Goal: Task Accomplishment & Management: Complete application form

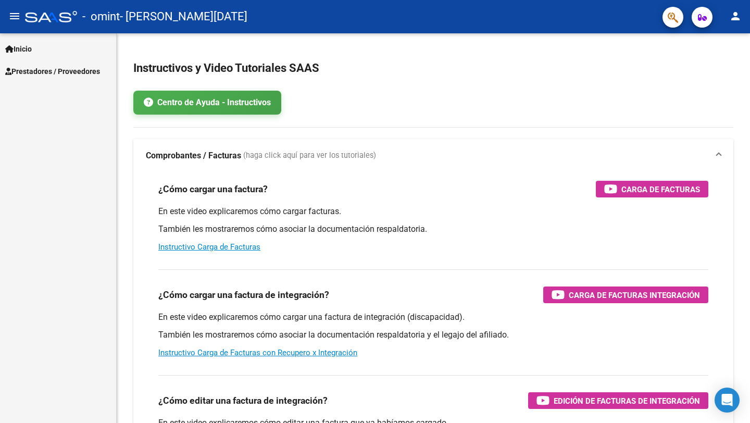
click at [55, 55] on link "Inicio" at bounding box center [58, 49] width 116 height 22
click at [56, 123] on link "Prestadores / Proveedores" at bounding box center [58, 116] width 116 height 22
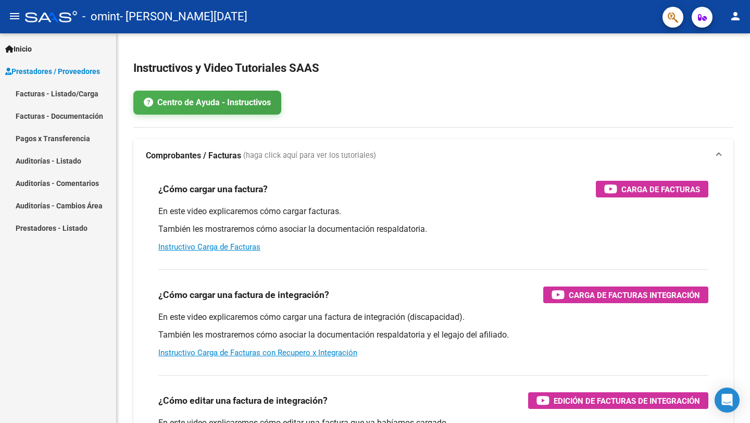
click at [63, 95] on link "Facturas - Listado/Carga" at bounding box center [58, 93] width 116 height 22
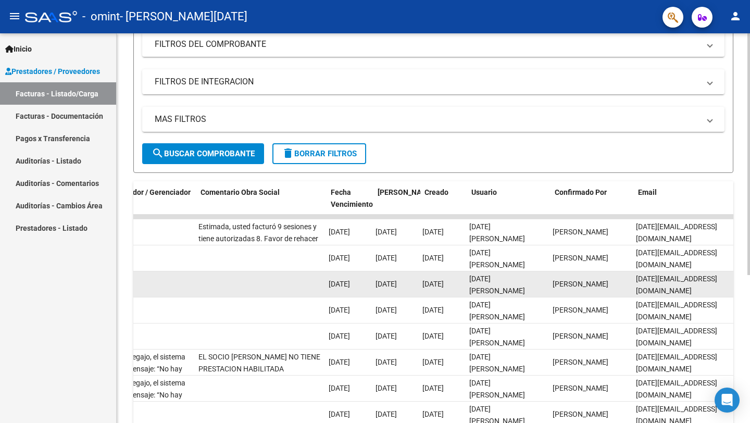
scroll to position [0, 1591]
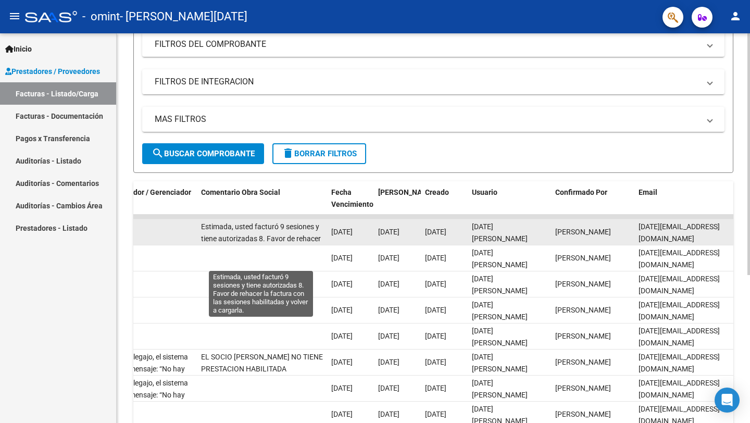
click at [296, 234] on span "Estimada, usted facturó 9 sesiones y tiene autorizadas 8. Favor de rehacer la f…" at bounding box center [261, 244] width 120 height 44
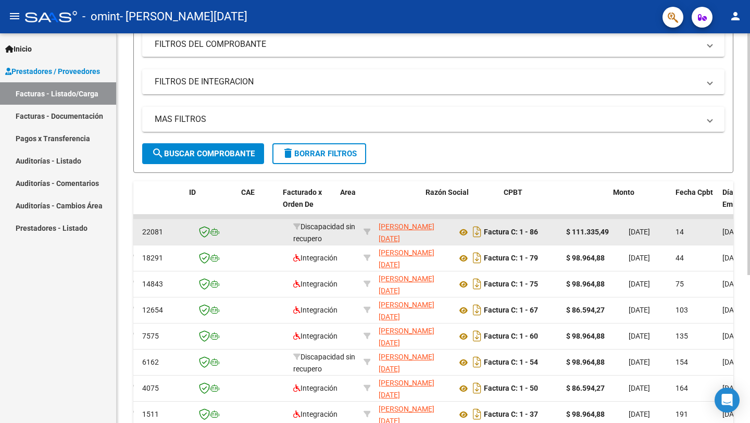
scroll to position [0, 0]
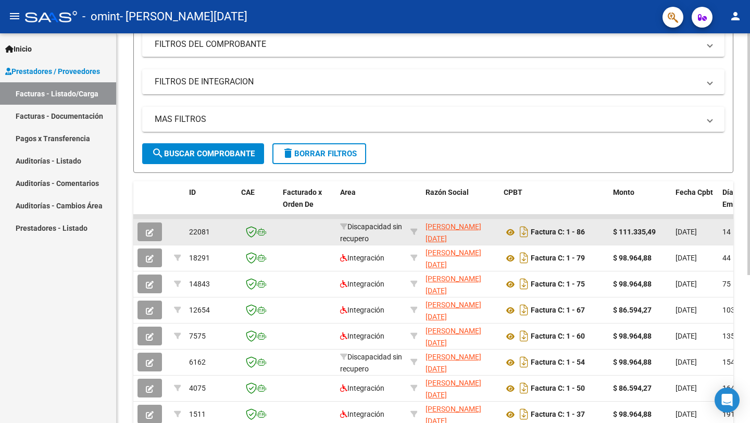
click at [308, 235] on datatable-body-cell at bounding box center [307, 232] width 57 height 26
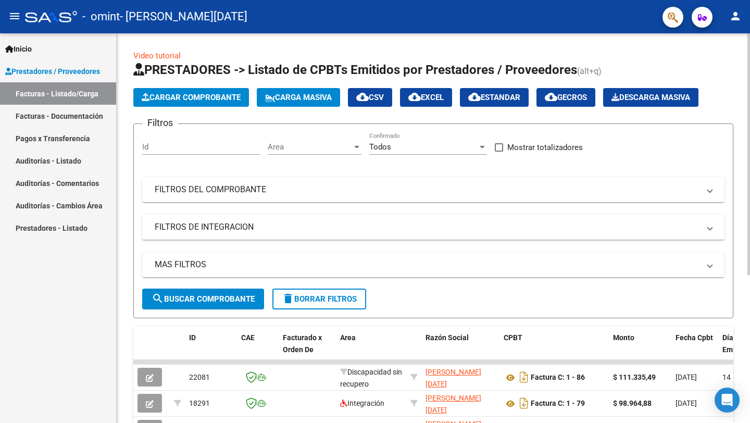
click at [194, 98] on span "Cargar Comprobante" at bounding box center [191, 97] width 99 height 9
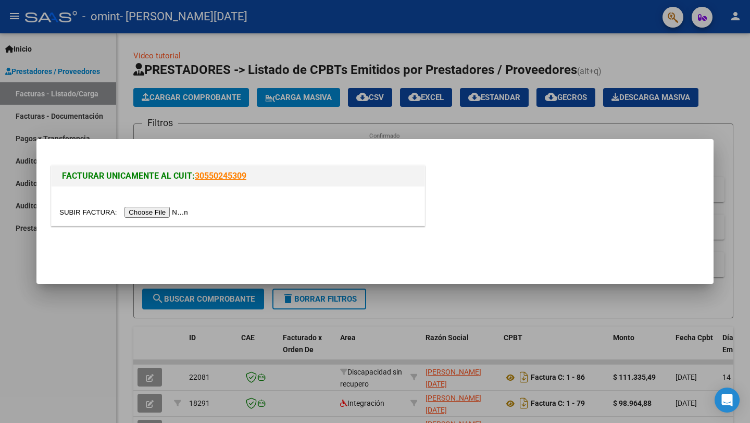
click at [203, 128] on div at bounding box center [375, 211] width 750 height 423
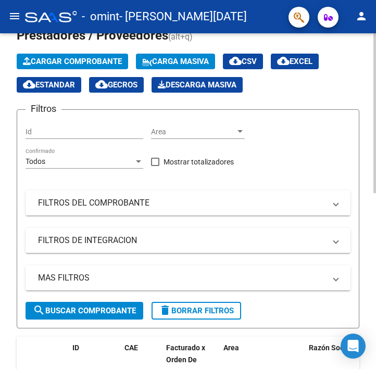
scroll to position [40, 0]
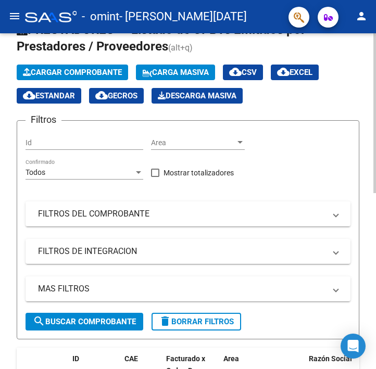
click at [108, 71] on span "Cargar Comprobante" at bounding box center [72, 72] width 99 height 9
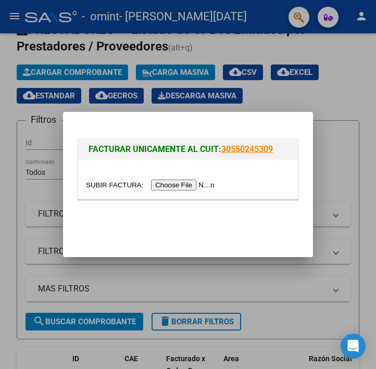
click at [161, 187] on input "file" at bounding box center [152, 185] width 132 height 11
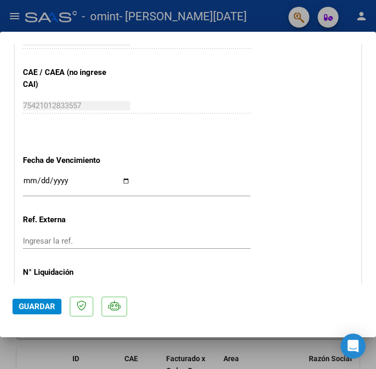
scroll to position [573, 0]
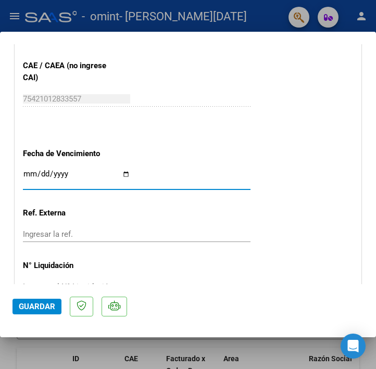
click at [126, 173] on input "Ingresar la fecha" at bounding box center [76, 178] width 107 height 17
type input "[DATE]"
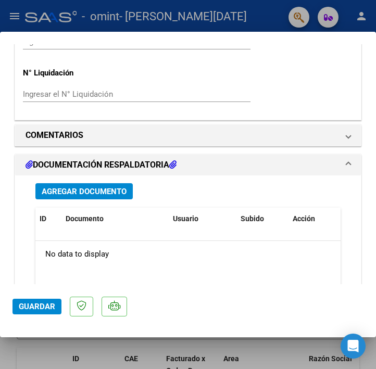
scroll to position [773, 0]
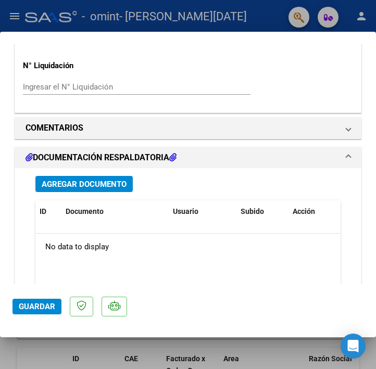
click at [97, 180] on span "Agregar Documento" at bounding box center [84, 184] width 85 height 9
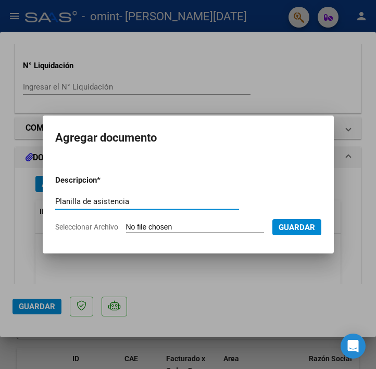
type input "Planilla de asistencia"
click at [139, 223] on input "Seleccionar Archivo" at bounding box center [195, 228] width 138 height 10
type input "C:\fakepath\Planilla de asistencia [PERSON_NAME] - [DATE].pdf"
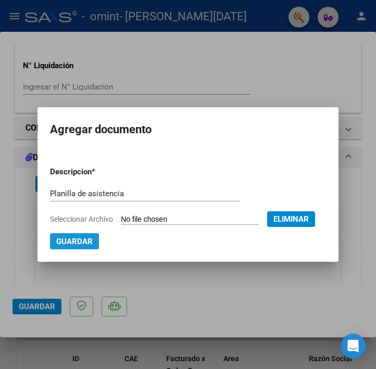
click at [93, 241] on span "Guardar" at bounding box center [74, 241] width 36 height 9
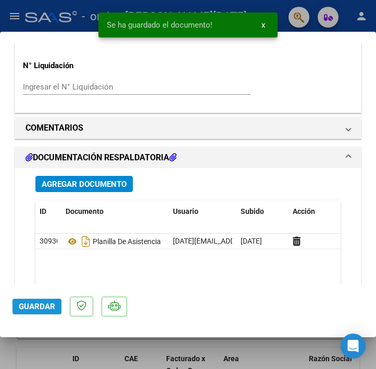
click at [40, 302] on span "Guardar" at bounding box center [37, 306] width 36 height 9
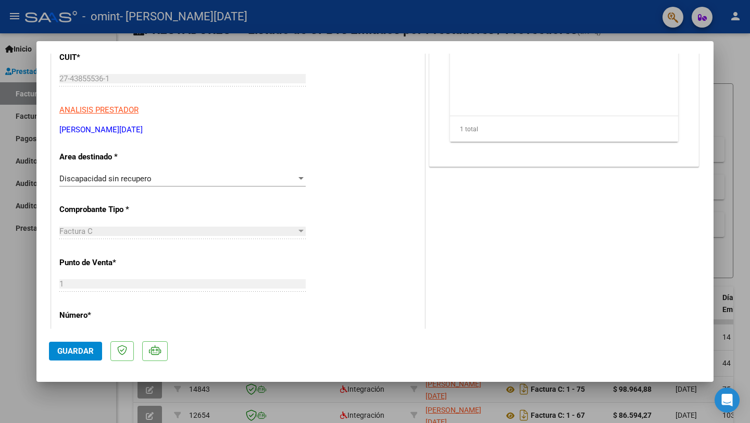
scroll to position [0, 0]
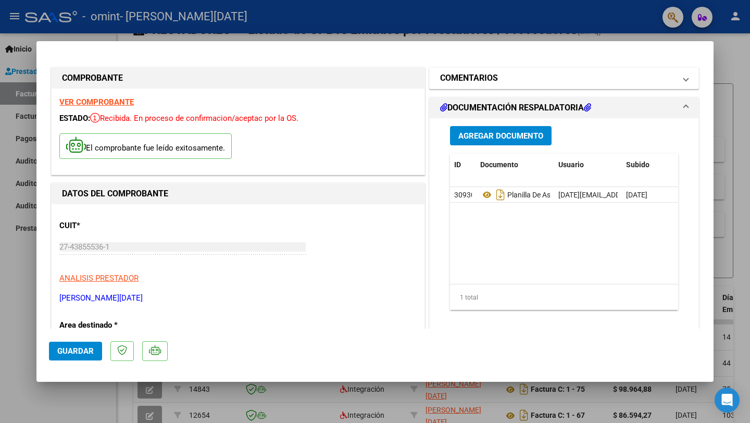
click at [523, 80] on mat-panel-title "COMENTARIOS" at bounding box center [557, 78] width 235 height 13
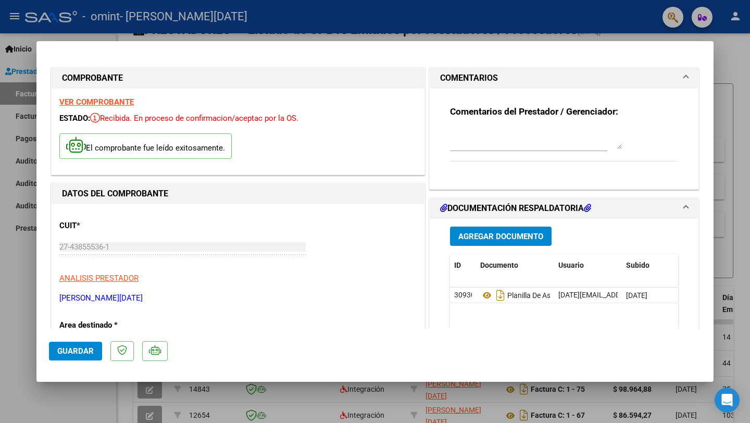
click at [523, 80] on mat-panel-title "COMENTARIOS" at bounding box center [557, 78] width 235 height 13
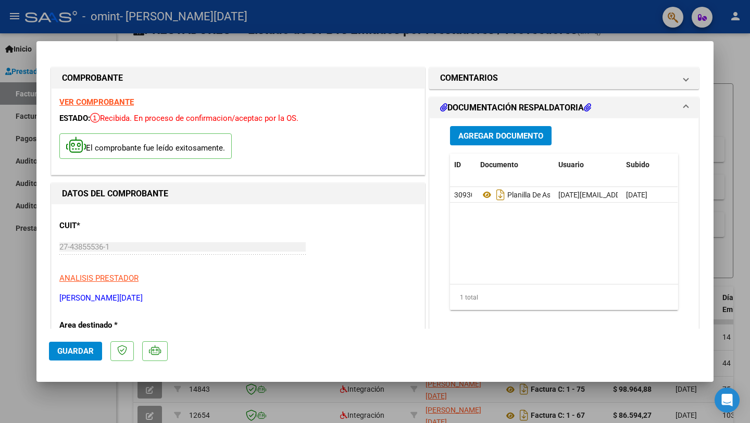
click at [494, 67] on mat-expansion-panel "COMENTARIOS Comentarios del Prestador / Gerenciador:" at bounding box center [564, 78] width 270 height 22
click at [494, 79] on h1 "COMENTARIOS" at bounding box center [469, 78] width 58 height 13
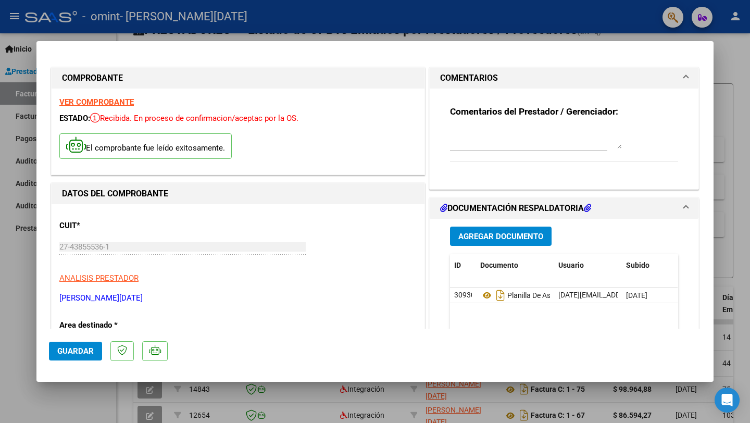
click at [482, 144] on textarea at bounding box center [536, 138] width 172 height 21
click at [455, 137] on textarea "Vuelvo a subir la factura con las sesiones correspondientes. Muchas gracias." at bounding box center [536, 138] width 172 height 21
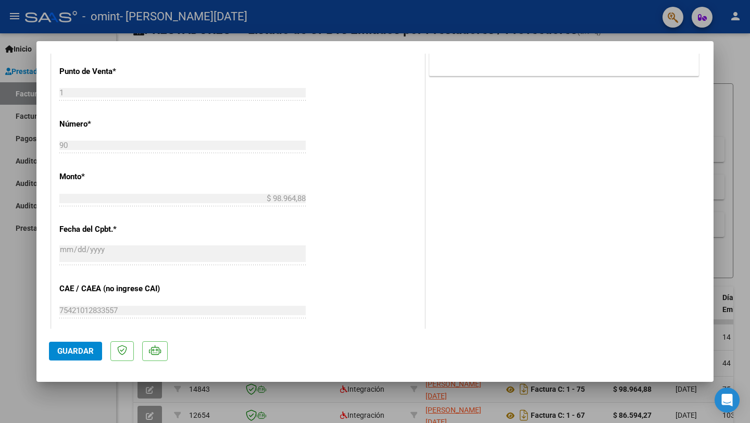
scroll to position [557, 0]
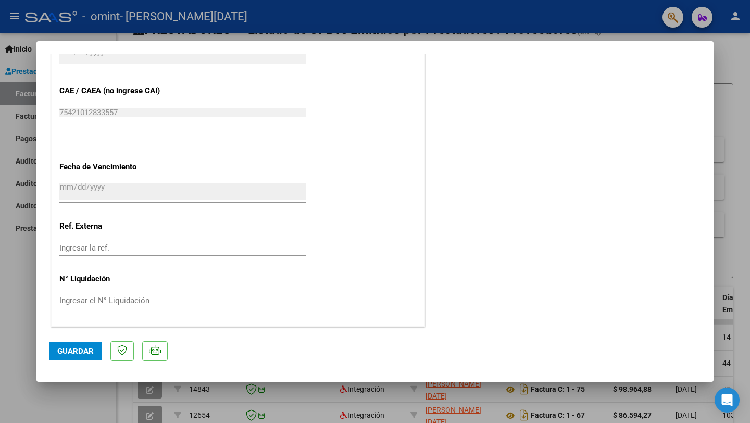
type textarea "Estimados: Vuelvo a subir la factura con las sesiones correspondientes. Muchas …"
click at [85, 348] on span "Guardar" at bounding box center [75, 350] width 36 height 9
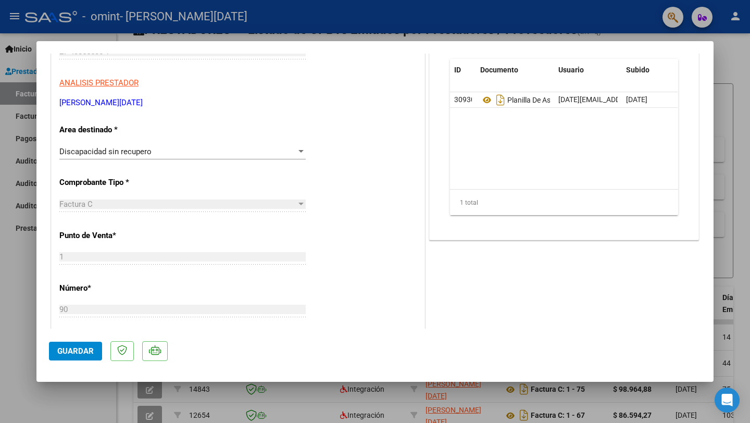
scroll to position [0, 0]
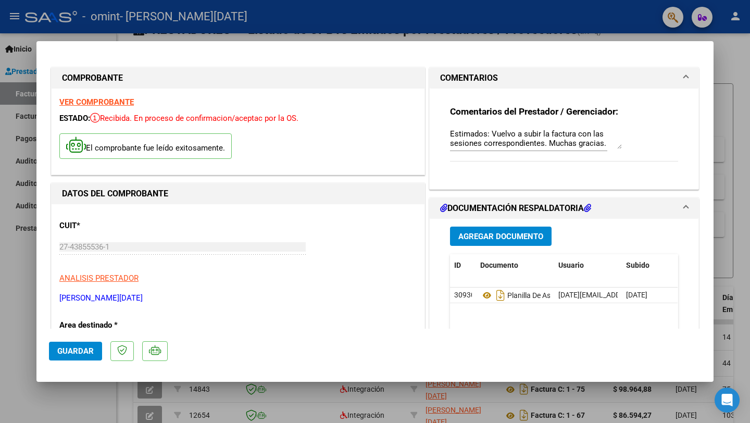
click at [26, 351] on div at bounding box center [375, 211] width 750 height 423
type input "$ 0,00"
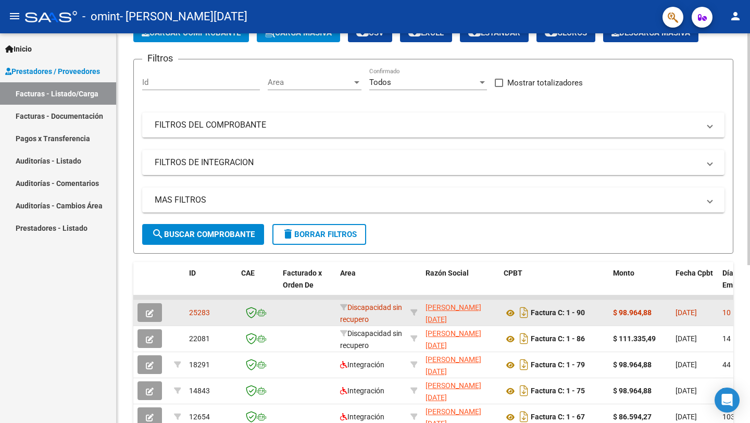
click at [281, 315] on datatable-body-cell at bounding box center [307, 313] width 57 height 26
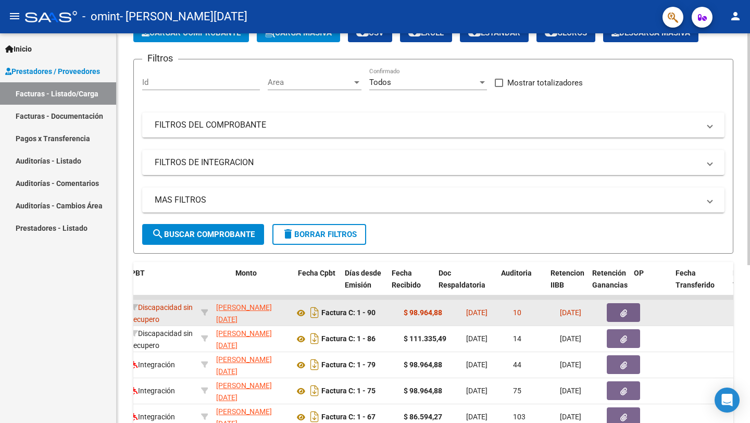
scroll to position [0, 405]
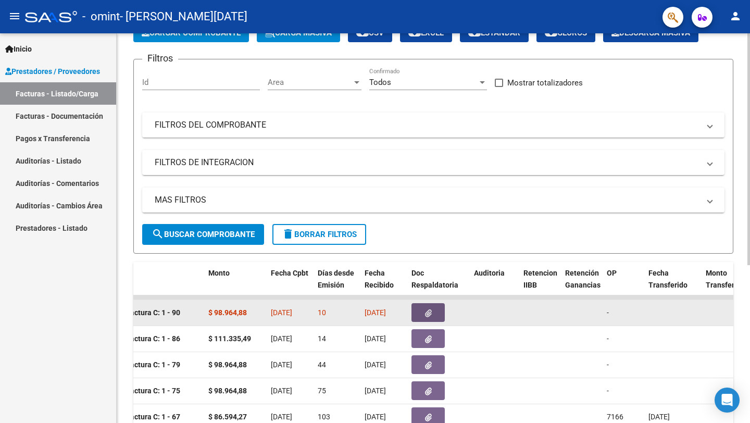
click at [438, 312] on button "button" at bounding box center [428, 312] width 33 height 19
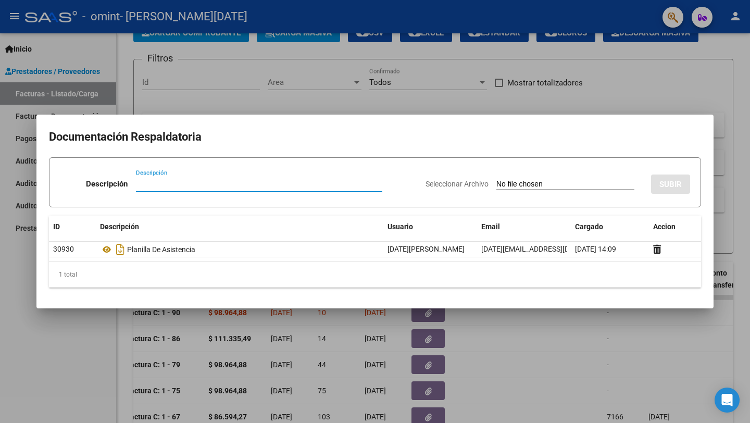
click at [159, 278] on div "1 total" at bounding box center [375, 274] width 652 height 26
click at [9, 275] on div at bounding box center [375, 211] width 750 height 423
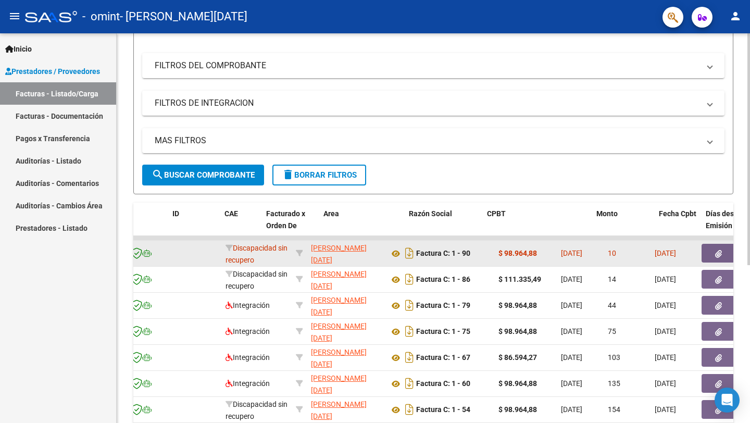
scroll to position [0, 0]
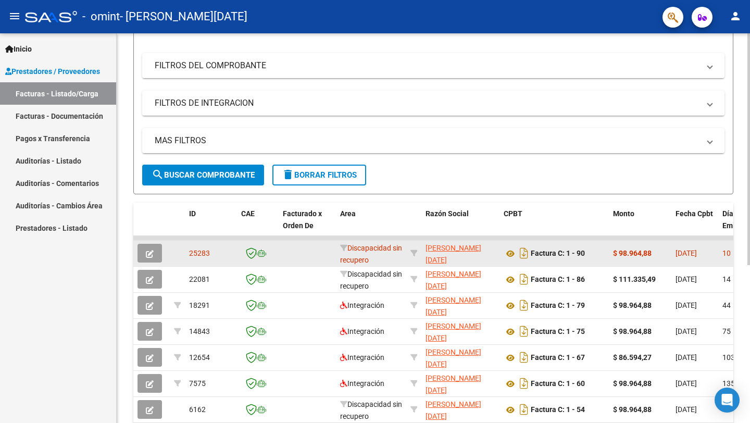
click at [379, 257] on span "Discapacidad sin recupero" at bounding box center [371, 254] width 62 height 20
click at [351, 257] on span "Discapacidad sin recupero" at bounding box center [371, 254] width 62 height 20
click at [255, 253] on icon at bounding box center [251, 252] width 11 height 11
click at [148, 259] on button "button" at bounding box center [150, 253] width 24 height 19
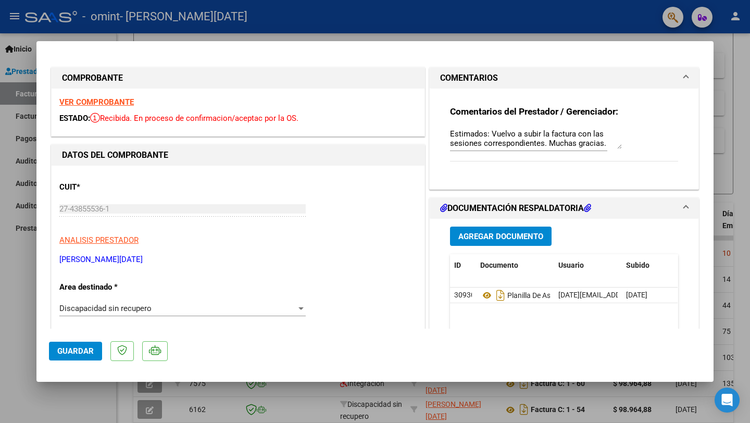
click at [506, 204] on h1 "DOCUMENTACIÓN RESPALDATORIA" at bounding box center [515, 208] width 151 height 13
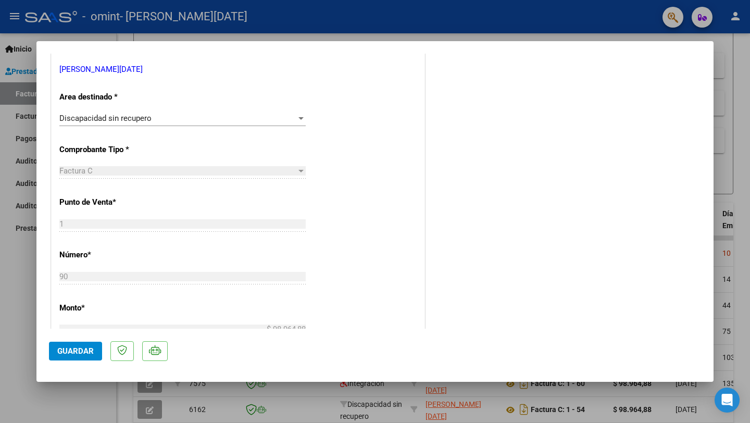
scroll to position [193, 0]
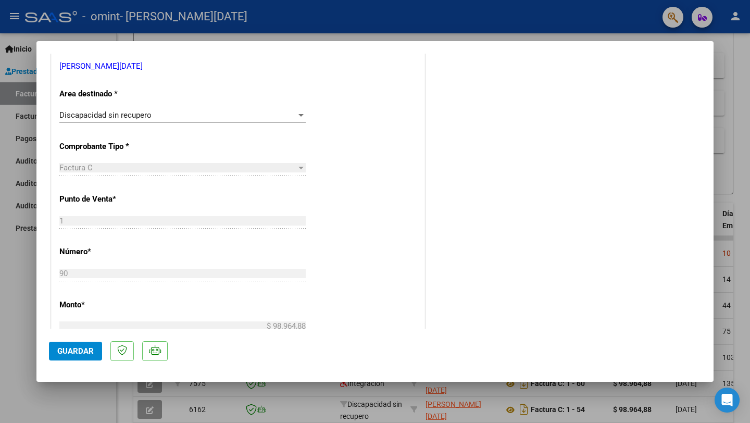
click at [217, 111] on div "Discapacidad sin recupero" at bounding box center [177, 114] width 237 height 9
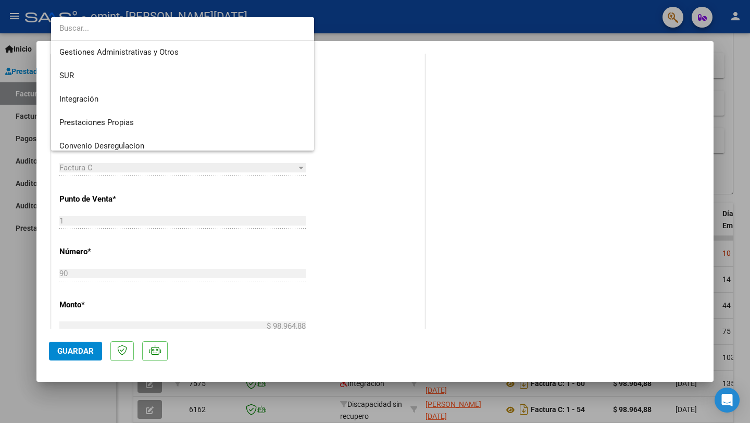
scroll to position [0, 0]
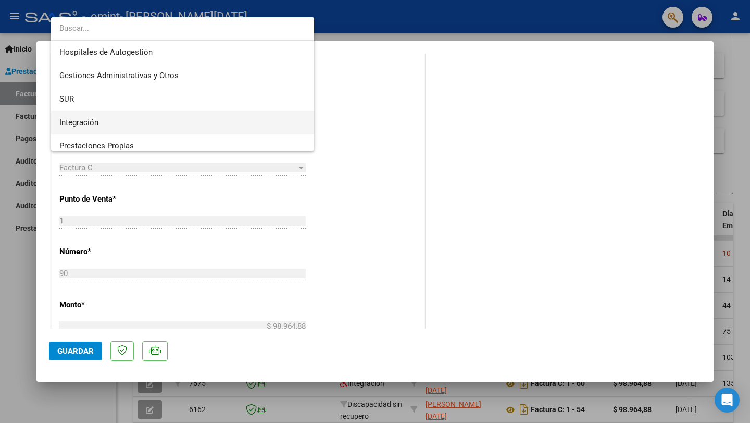
click at [216, 120] on span "Integración" at bounding box center [182, 122] width 246 height 23
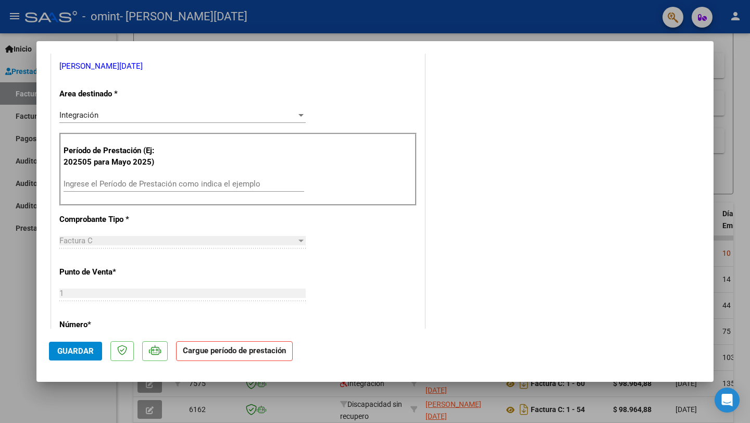
click at [211, 190] on div "Ingrese el Período de Prestación como indica el ejemplo" at bounding box center [184, 184] width 241 height 16
click at [211, 183] on input "Ingrese el Período de Prestación como indica el ejemplo" at bounding box center [184, 183] width 241 height 9
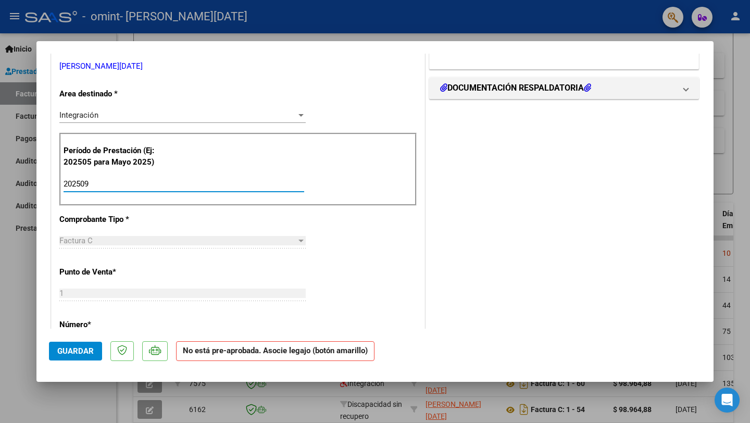
type input "202509"
click at [234, 228] on div "CUIT * 27-43855536-1 Ingresar CUIT ANALISIS PRESTADOR [PERSON_NAME][DATE] ARCA …" at bounding box center [238, 348] width 373 height 752
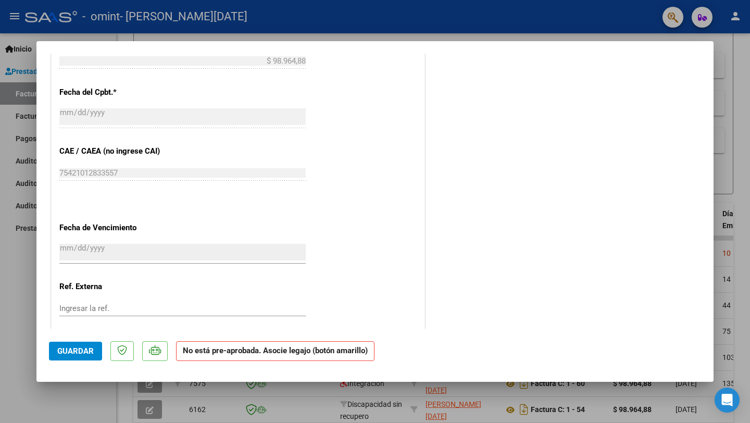
scroll to position [592, 0]
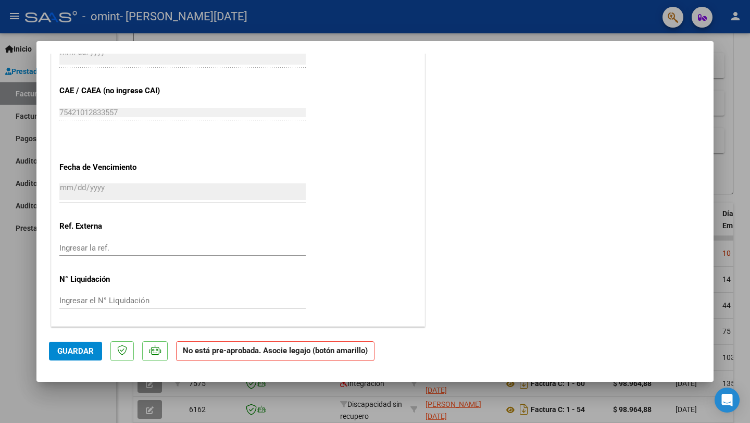
click at [257, 348] on strong "No está pre-aprobada. Asocie legajo (botón amarillo)" at bounding box center [275, 351] width 198 height 20
click at [318, 342] on strong "No está pre-aprobada. Asocie legajo (botón amarillo)" at bounding box center [275, 351] width 198 height 20
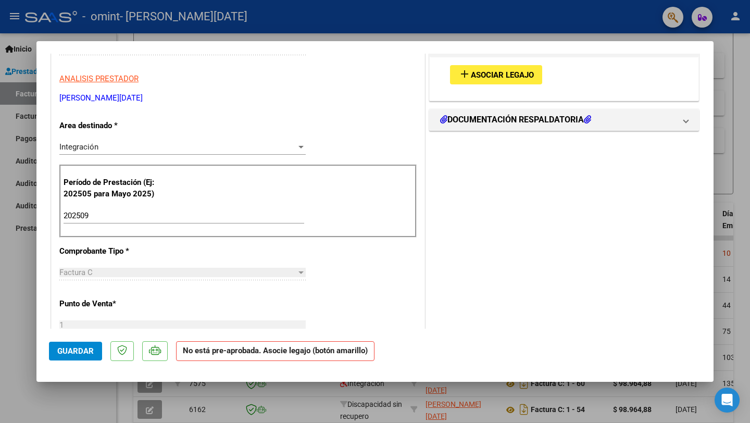
scroll to position [0, 0]
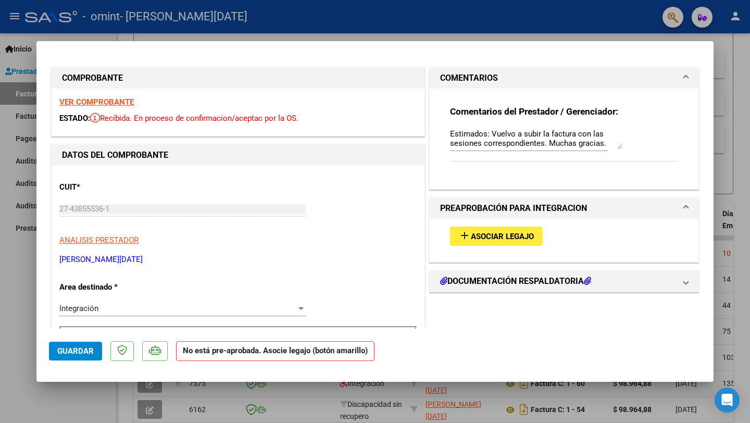
click at [495, 233] on span "Asociar Legajo" at bounding box center [502, 236] width 63 height 9
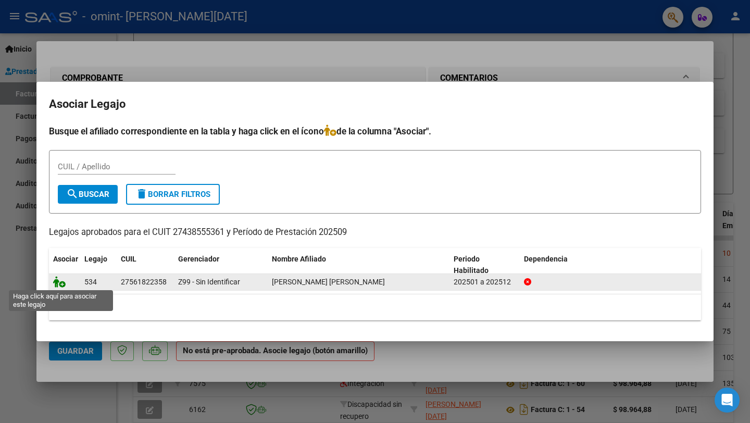
click at [62, 284] on icon at bounding box center [59, 281] width 13 height 11
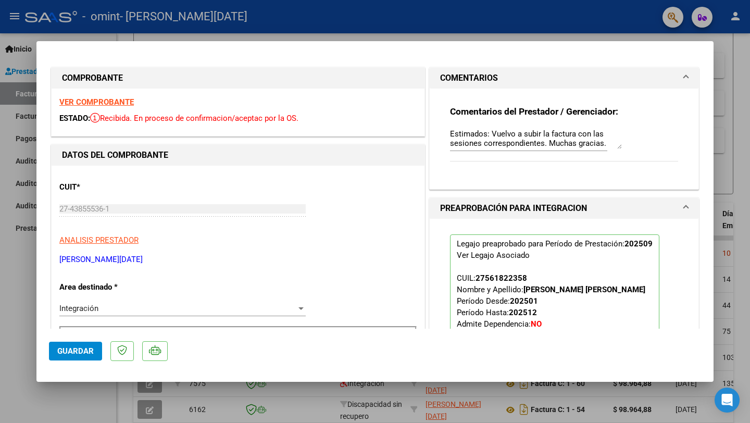
click at [77, 354] on span "Guardar" at bounding box center [75, 350] width 36 height 9
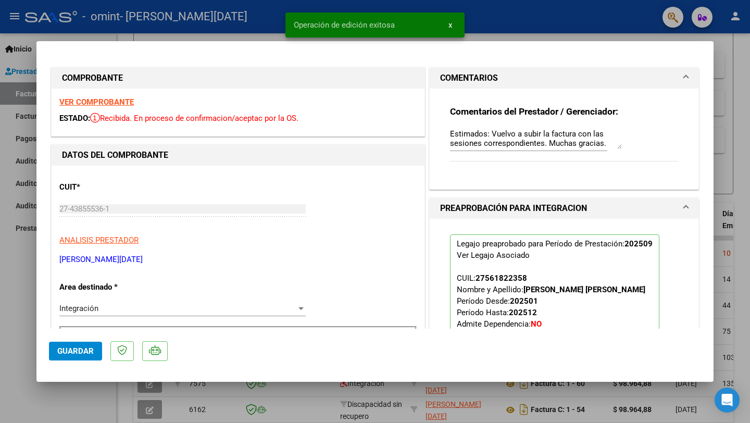
click at [726, 77] on div at bounding box center [375, 211] width 750 height 423
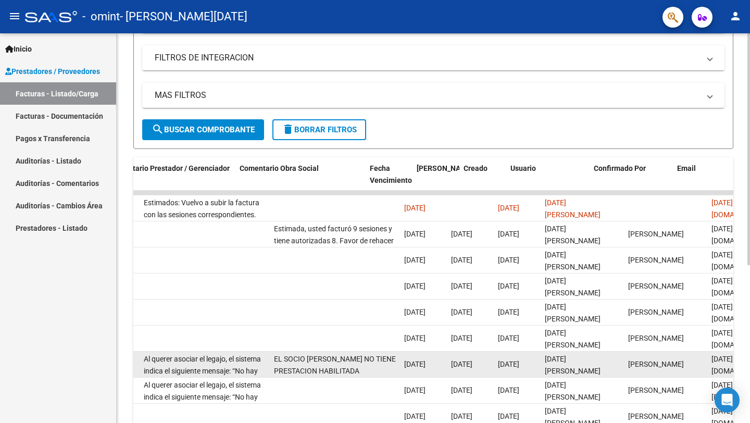
scroll to position [0, 1596]
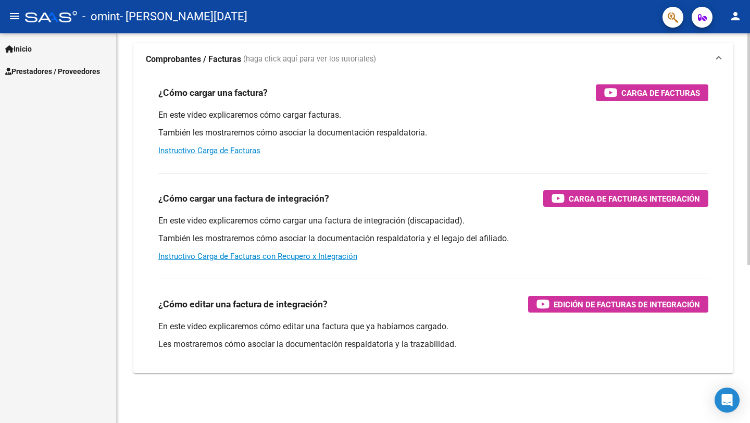
scroll to position [96, 0]
click at [49, 73] on span "Prestadores / Proveedores" at bounding box center [52, 71] width 95 height 11
click at [53, 54] on link "Inicio" at bounding box center [58, 49] width 116 height 22
click at [52, 121] on link "Prestadores / Proveedores" at bounding box center [58, 116] width 116 height 22
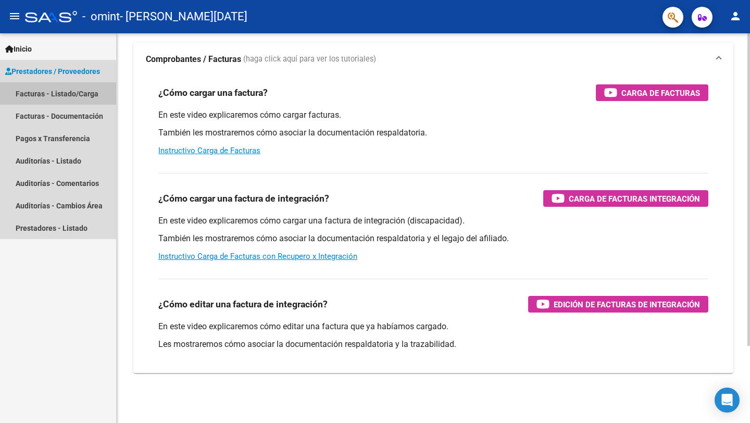
click at [57, 98] on link "Facturas - Listado/Carga" at bounding box center [58, 93] width 116 height 22
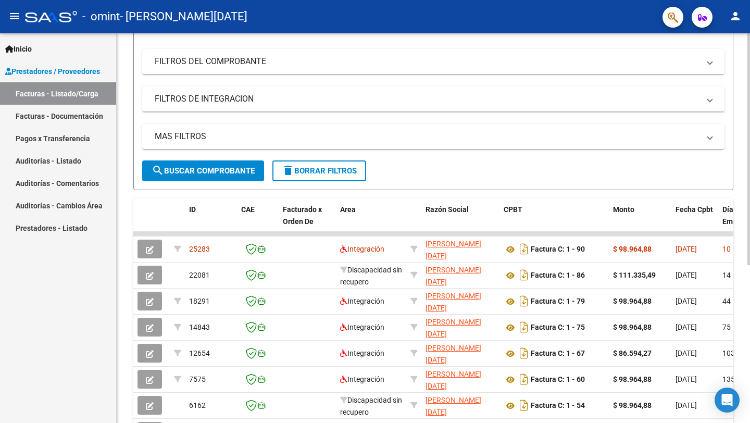
scroll to position [173, 0]
